Goal: Go to known website: Access a specific website the user already knows

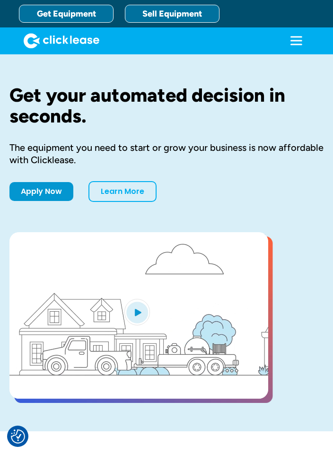
click at [174, 10] on link "Sell Equipment" at bounding box center [172, 14] width 95 height 18
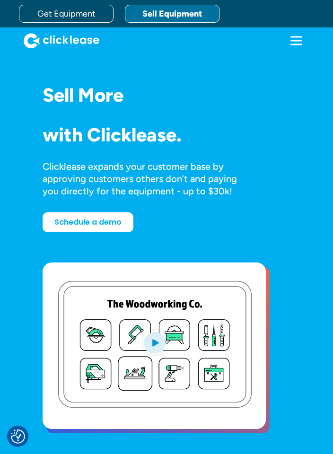
click at [298, 37] on icon "menu" at bounding box center [296, 36] width 12 height 1
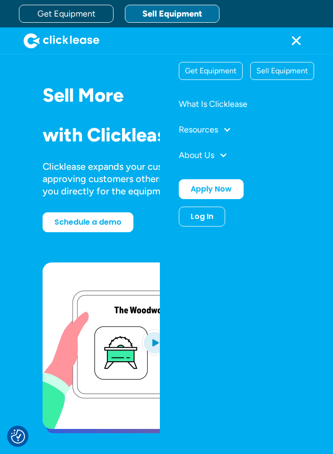
click at [211, 214] on div "Log In" at bounding box center [202, 216] width 23 height 9
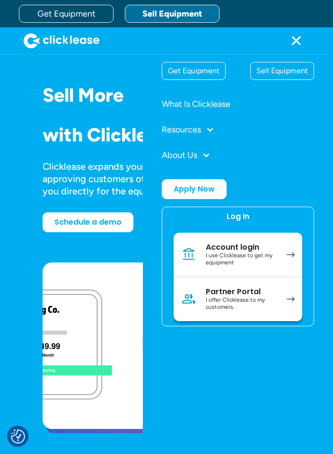
click at [278, 294] on link "Partner Portal I offer Clicklease to my customers." at bounding box center [238, 299] width 129 height 44
